Goal: Find specific page/section: Find specific page/section

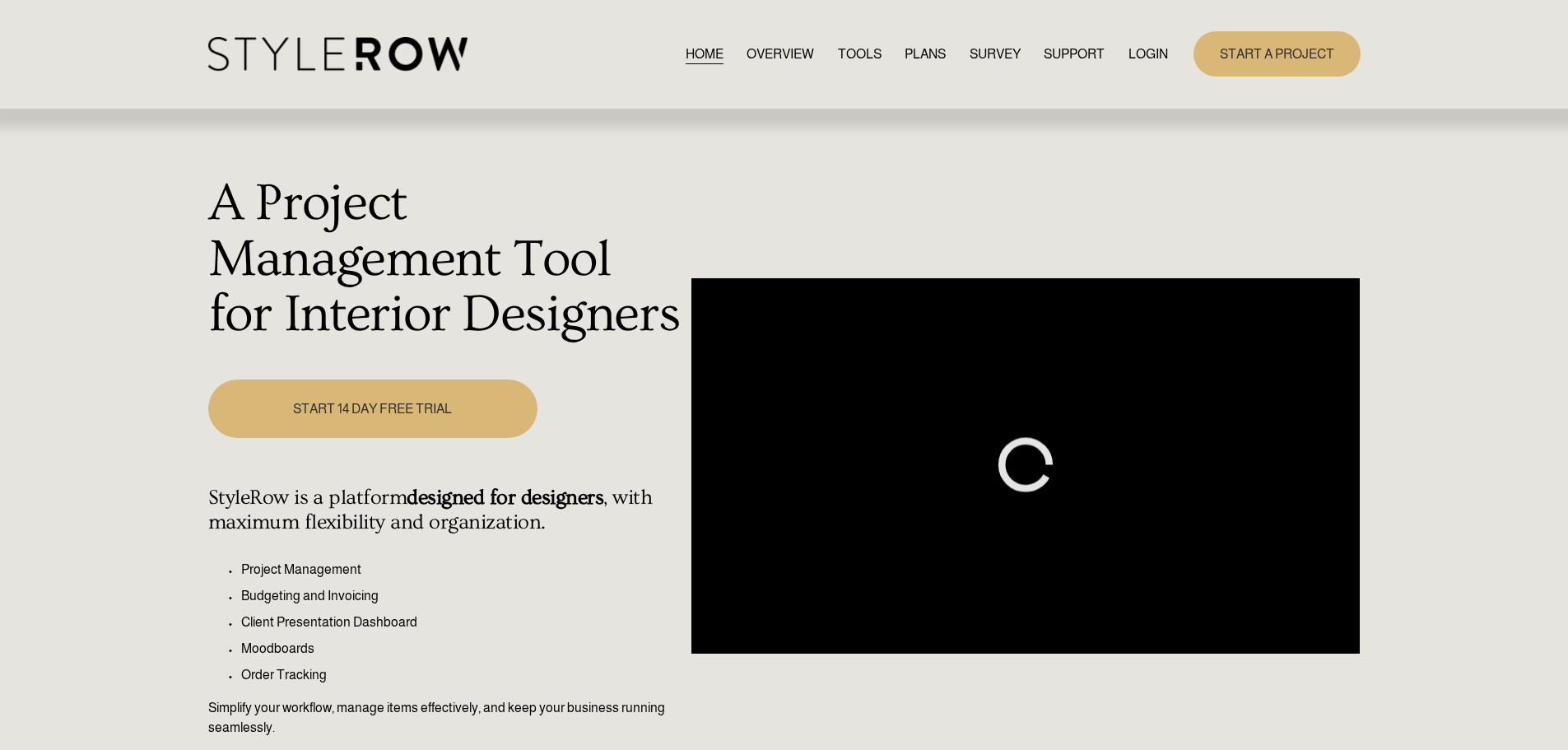
click at [1145, 52] on link "LOGIN" at bounding box center [1149, 55] width 39 height 23
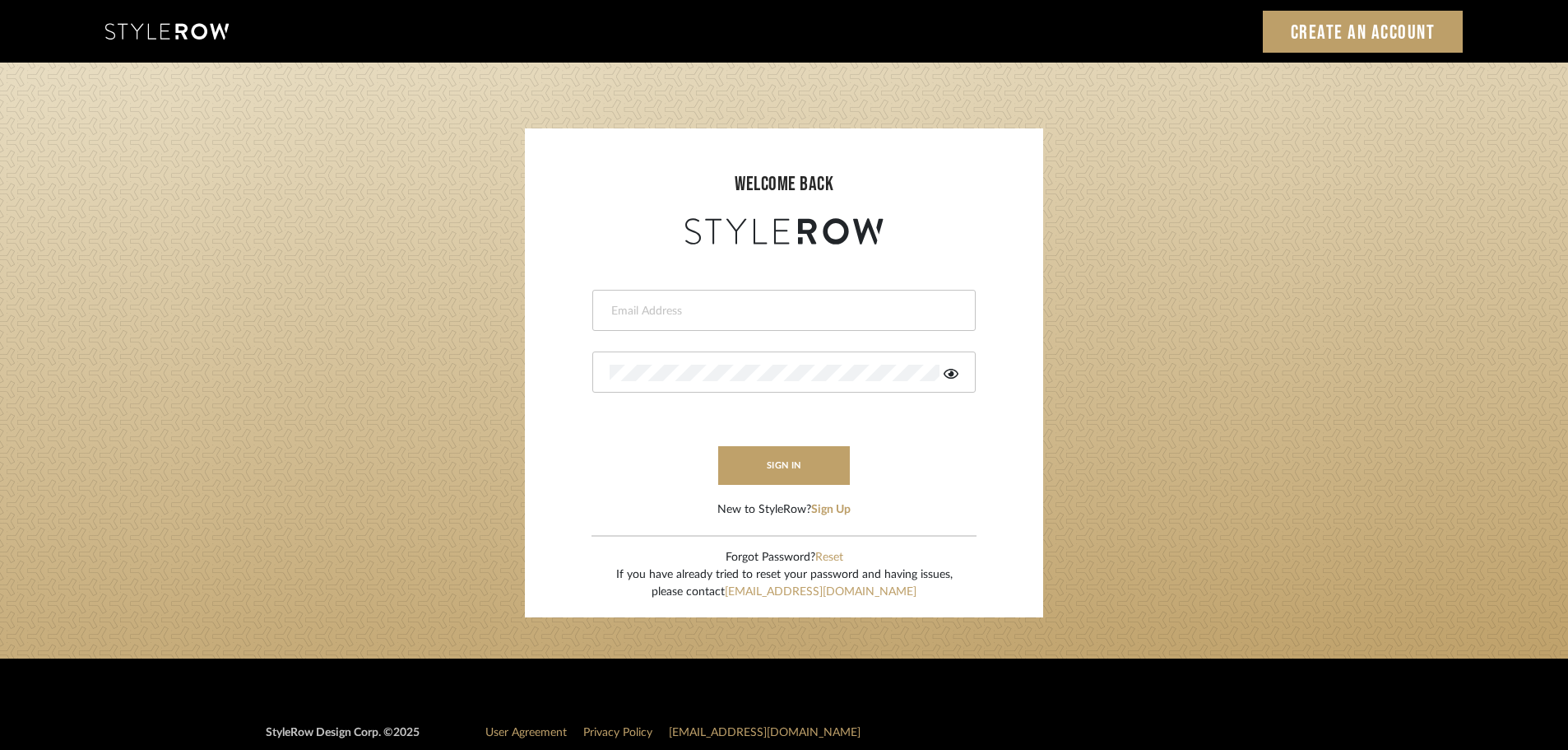
click at [671, 311] on input "email" at bounding box center [782, 311] width 345 height 17
type input "persimmon.design@outlook.com"
click at [759, 474] on button "sign in" at bounding box center [784, 465] width 132 height 39
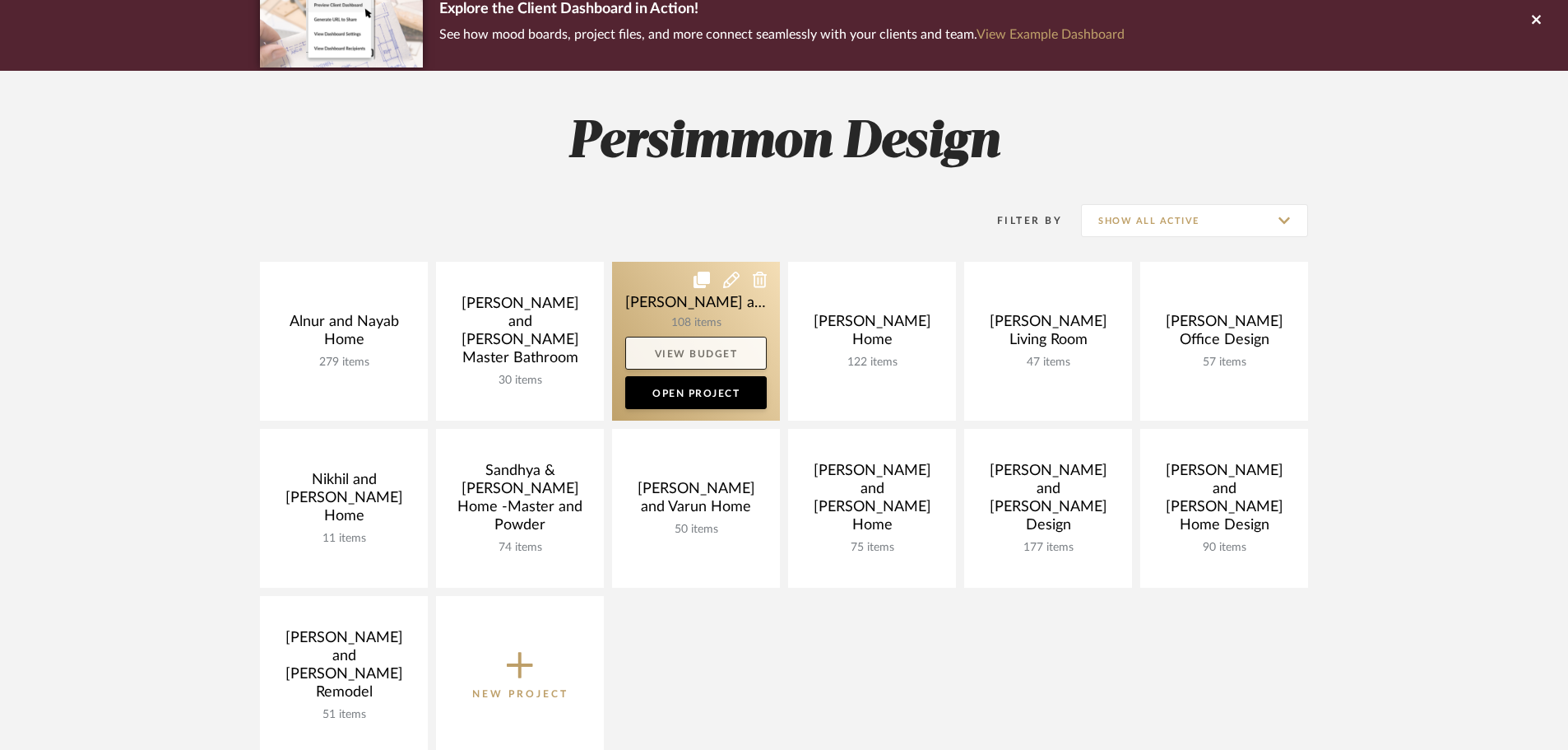
scroll to position [164, 0]
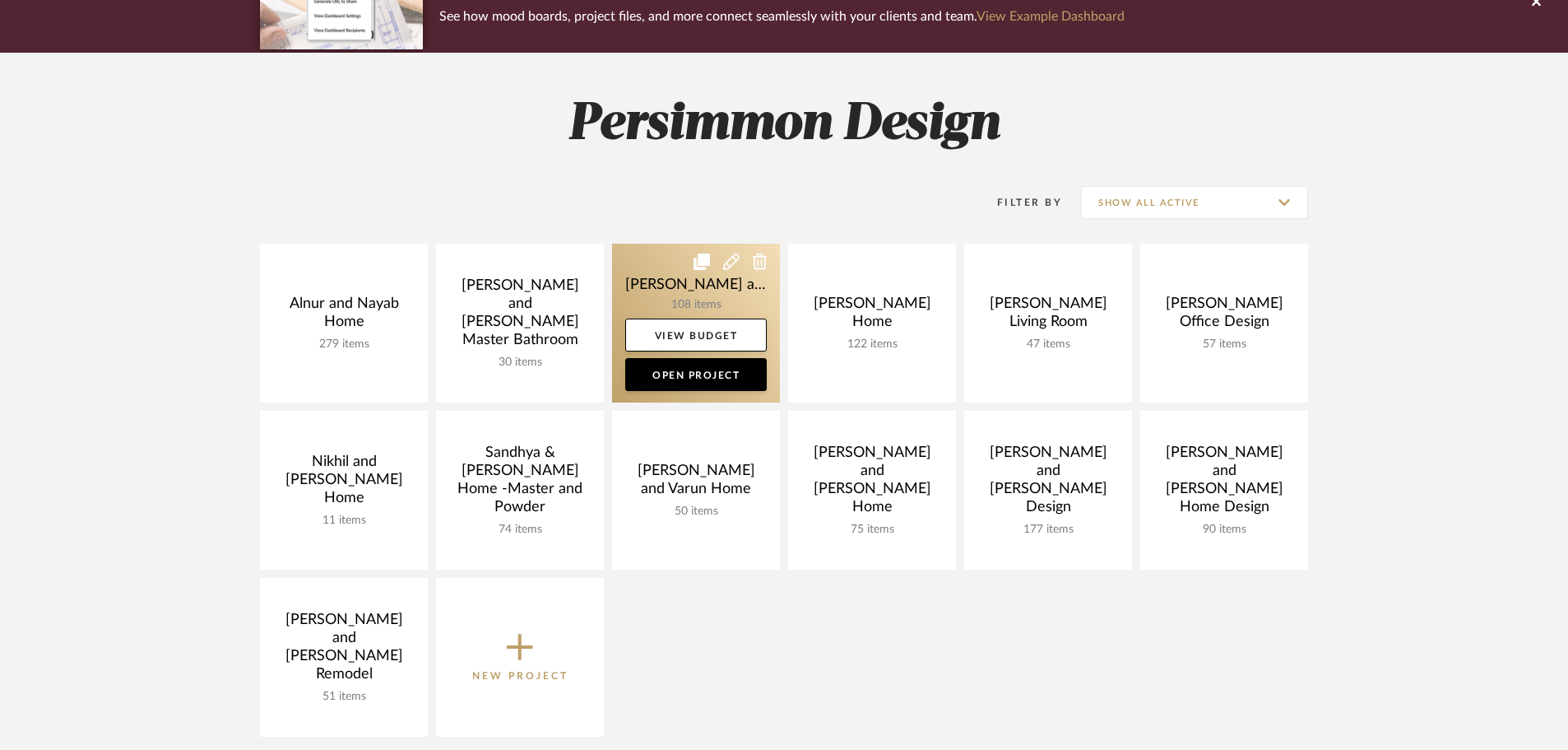
click at [700, 288] on link at bounding box center [696, 322] width 168 height 159
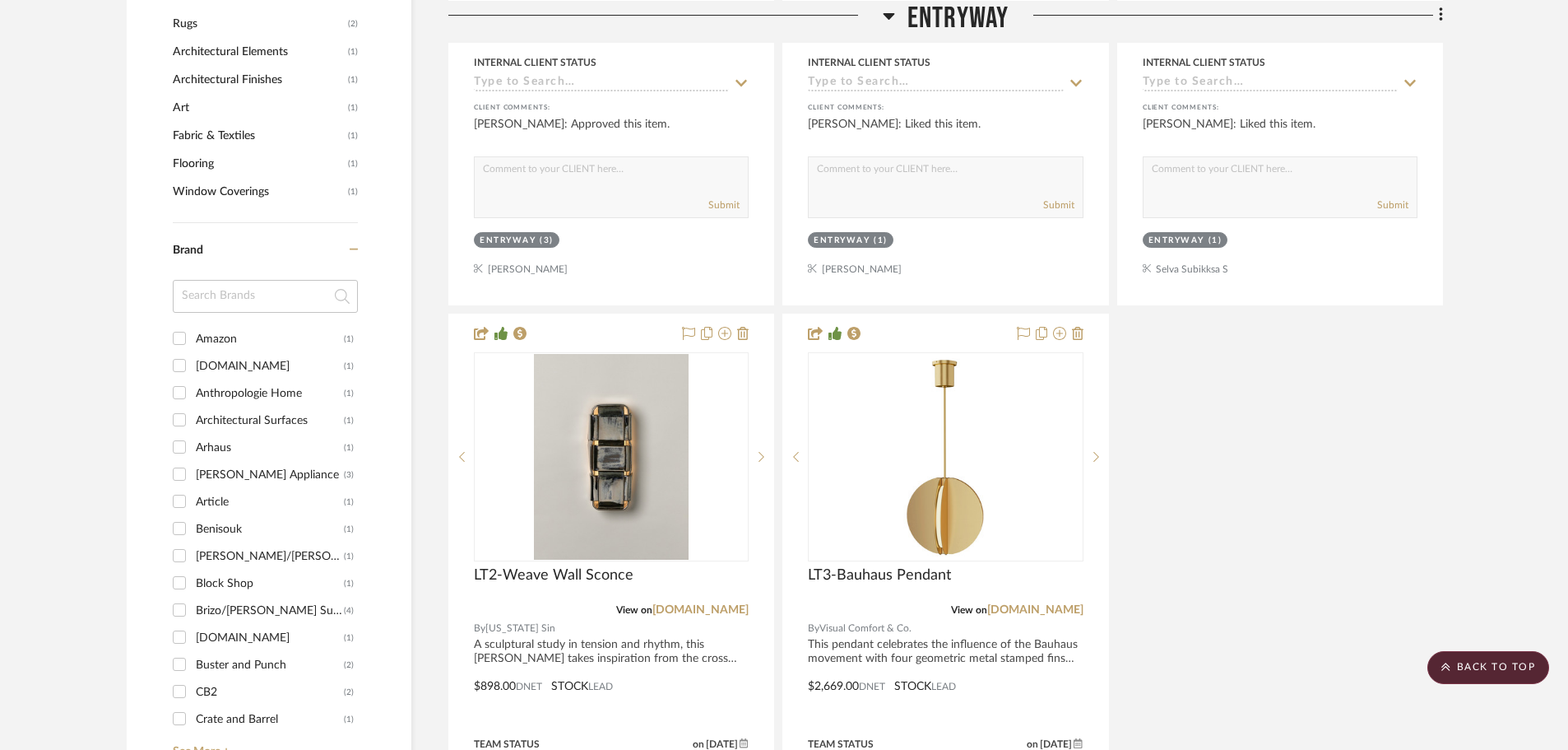
scroll to position [1728, 0]
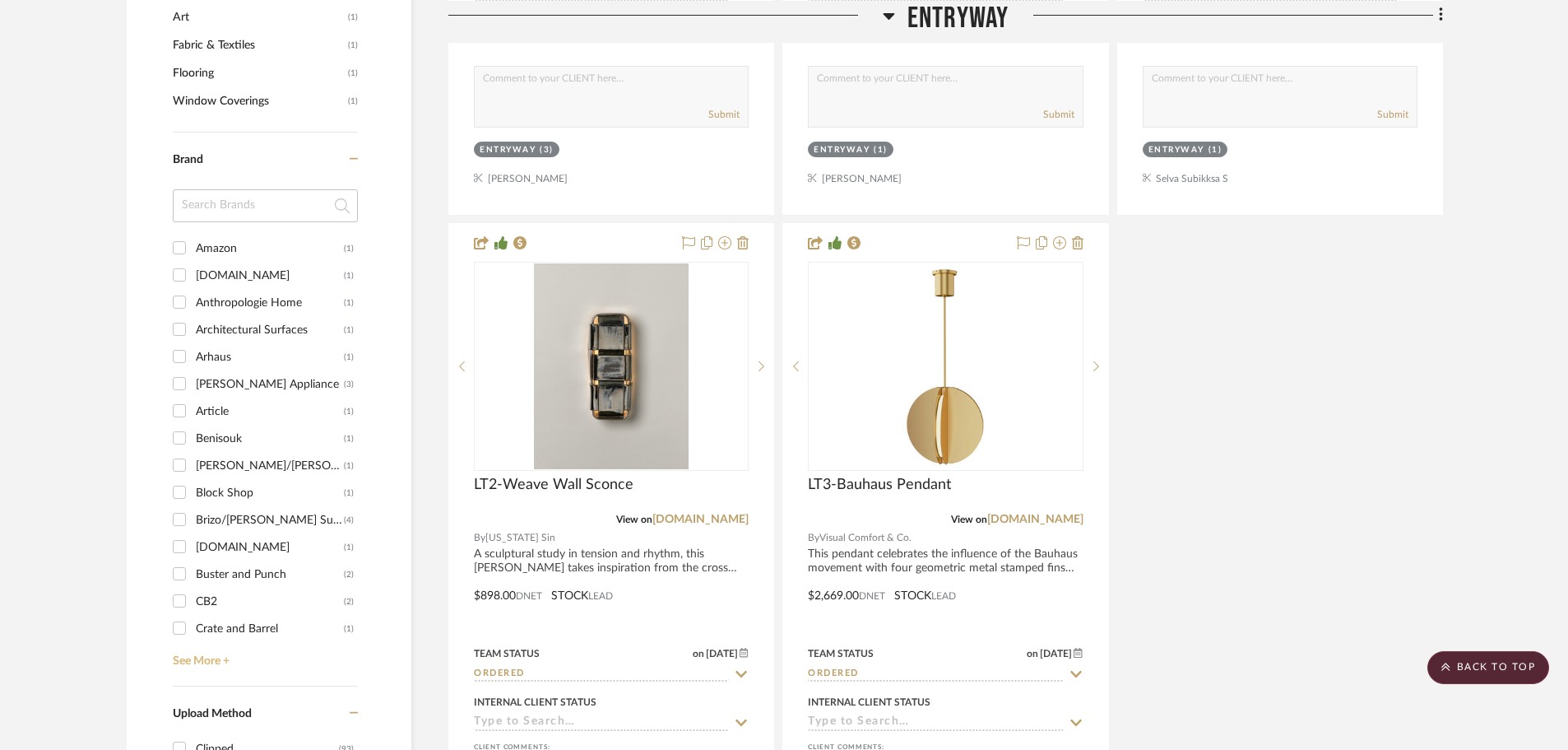
click at [207, 642] on link "See More +" at bounding box center [263, 655] width 189 height 26
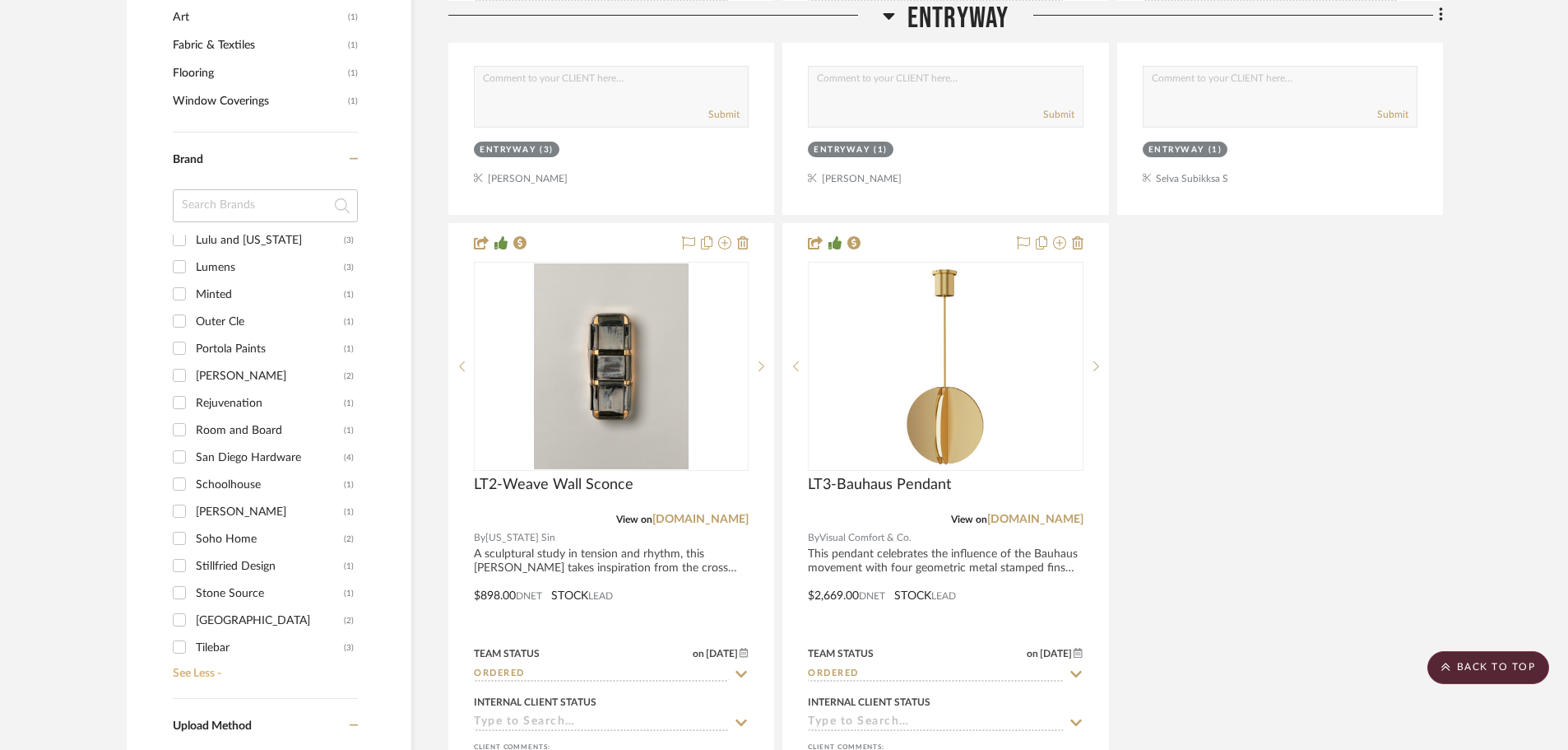
scroll to position [905, 0]
click at [180, 443] on input "Stone Source (1)" at bounding box center [179, 456] width 26 height 26
checkbox input "true"
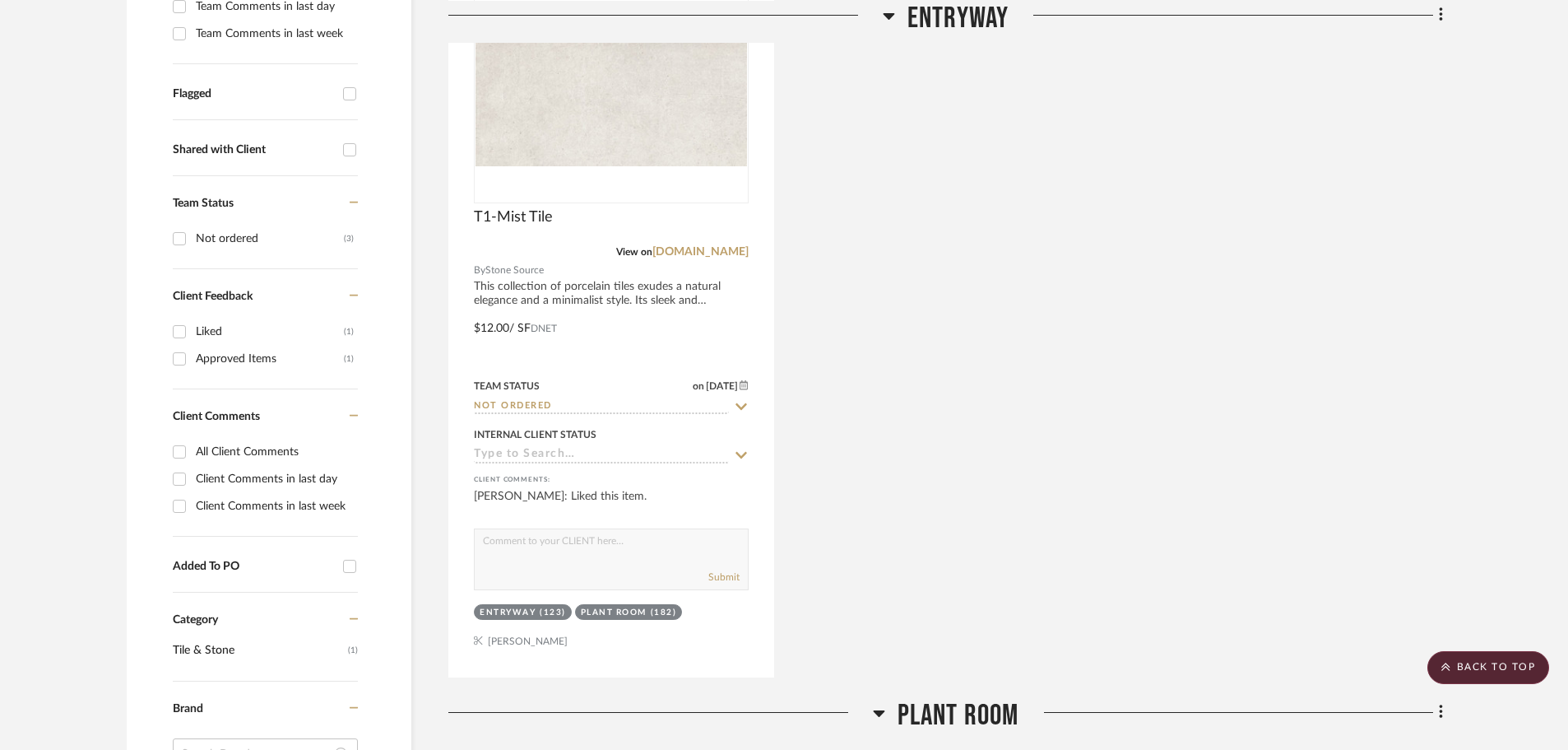
scroll to position [441, 0]
